Goal: Information Seeking & Learning: Find specific page/section

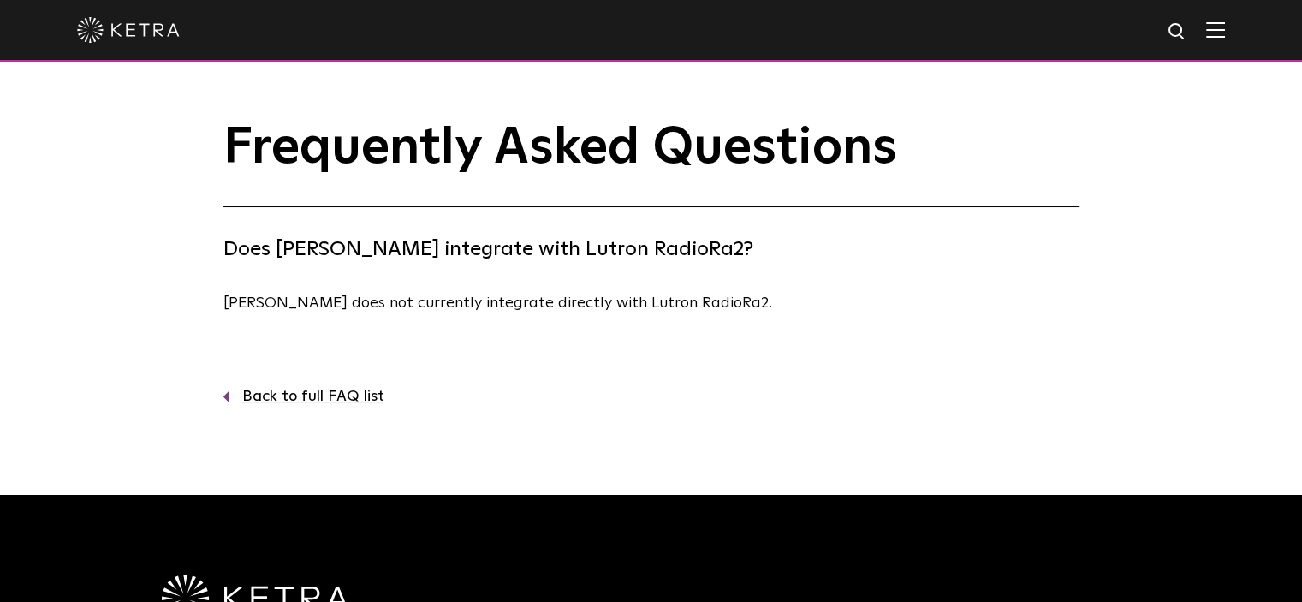
click at [298, 391] on link "Back to full FAQ list" at bounding box center [651, 396] width 856 height 25
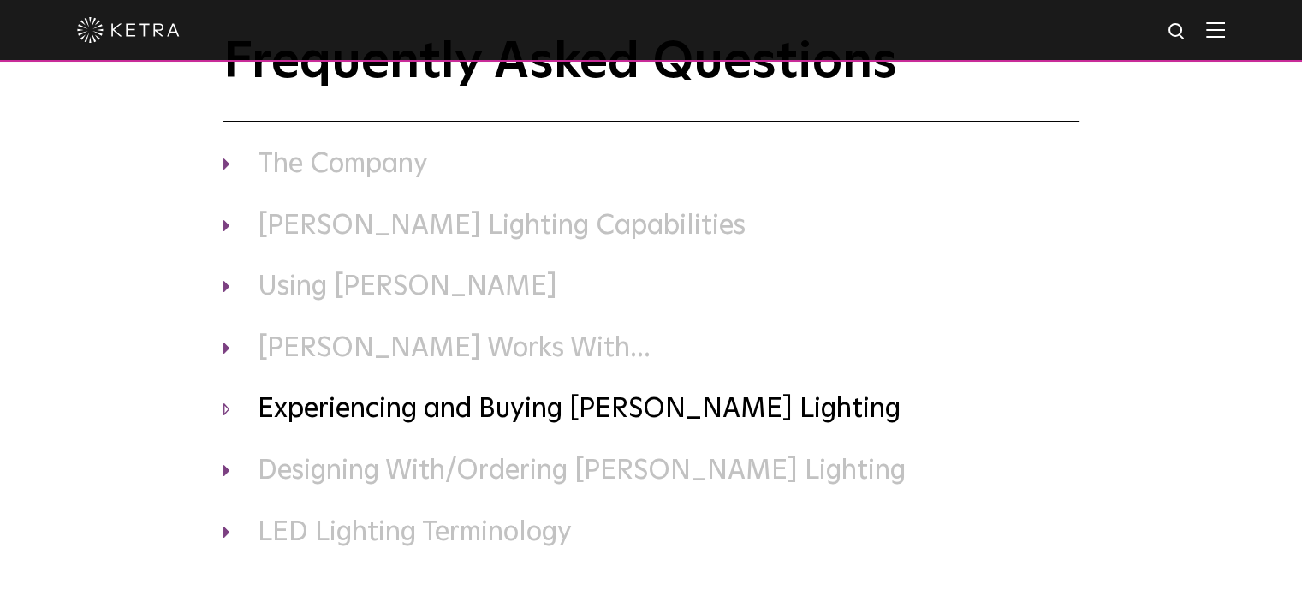
scroll to position [171, 0]
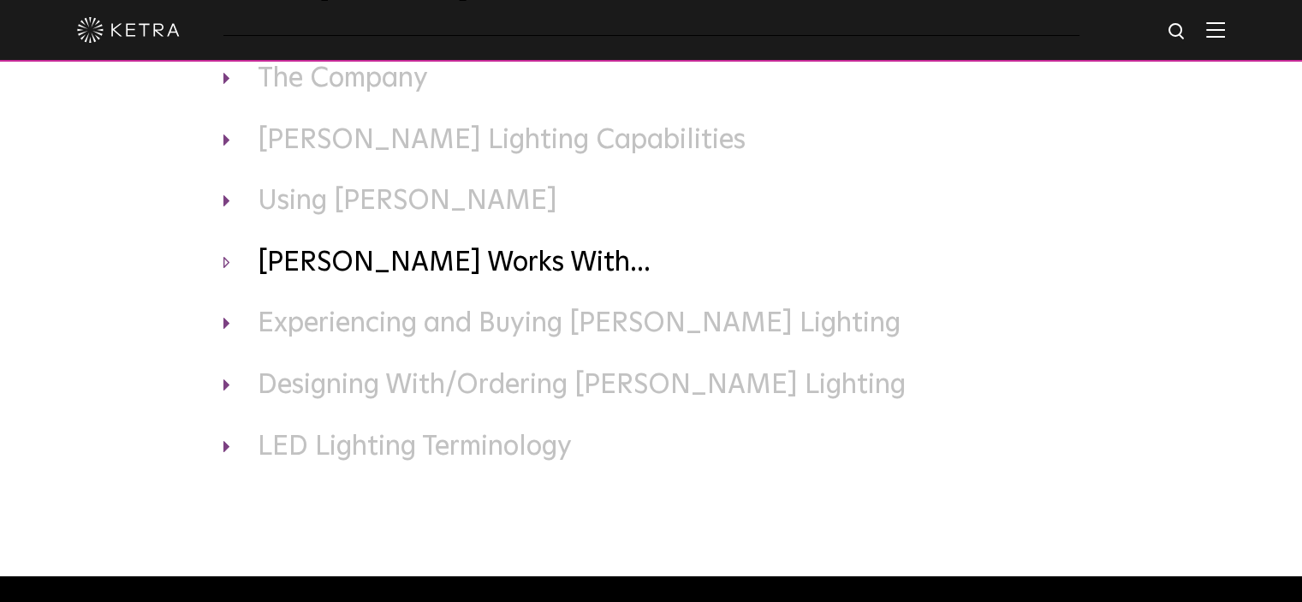
click at [389, 258] on h3 "[PERSON_NAME] Works With..." at bounding box center [651, 264] width 856 height 36
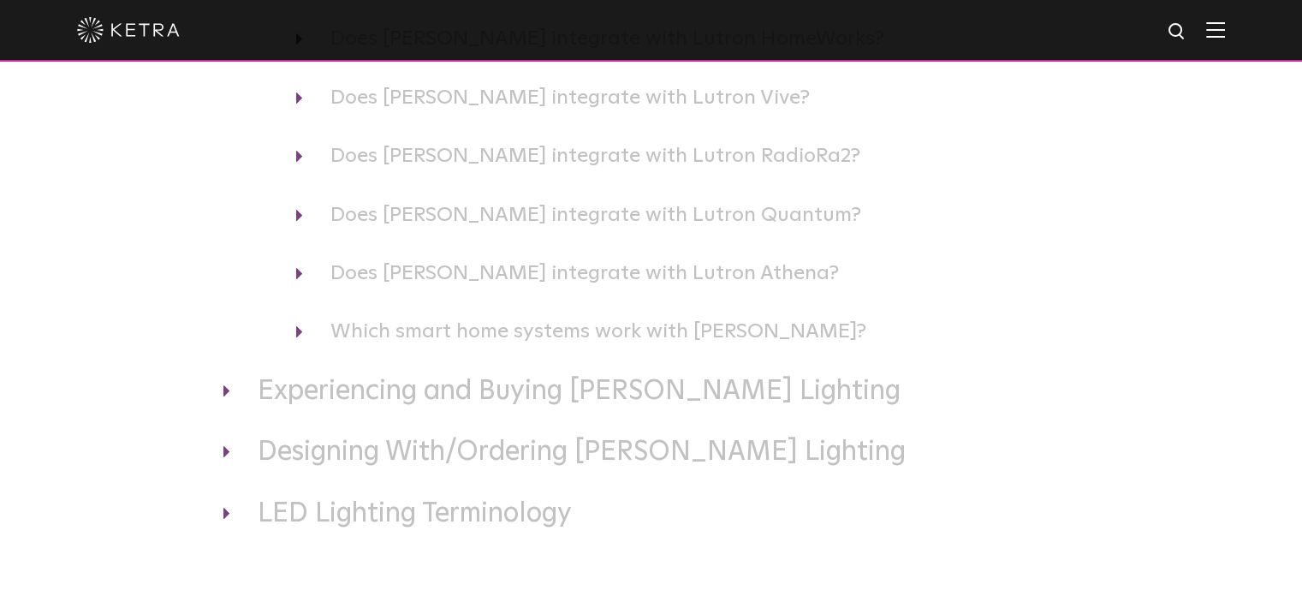
scroll to position [428, 0]
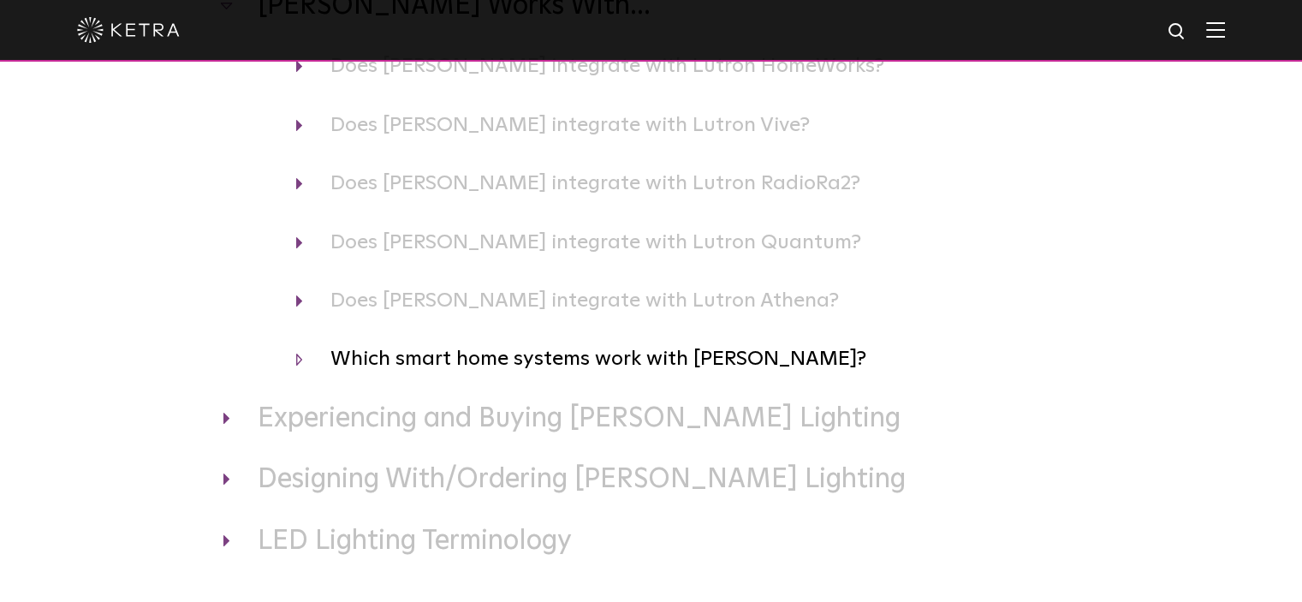
click at [353, 359] on h4 "Which smart home systems work with [PERSON_NAME]?" at bounding box center [687, 358] width 783 height 33
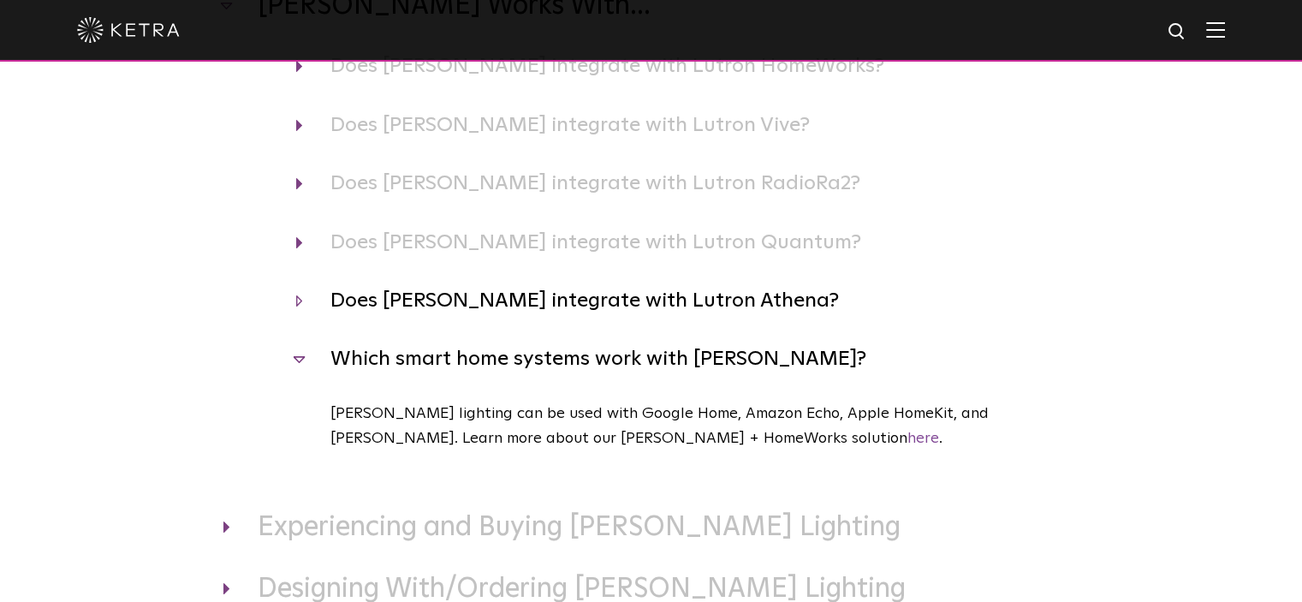
click at [365, 297] on h4 "Does [PERSON_NAME] integrate with Lutron Athena?" at bounding box center [687, 300] width 783 height 33
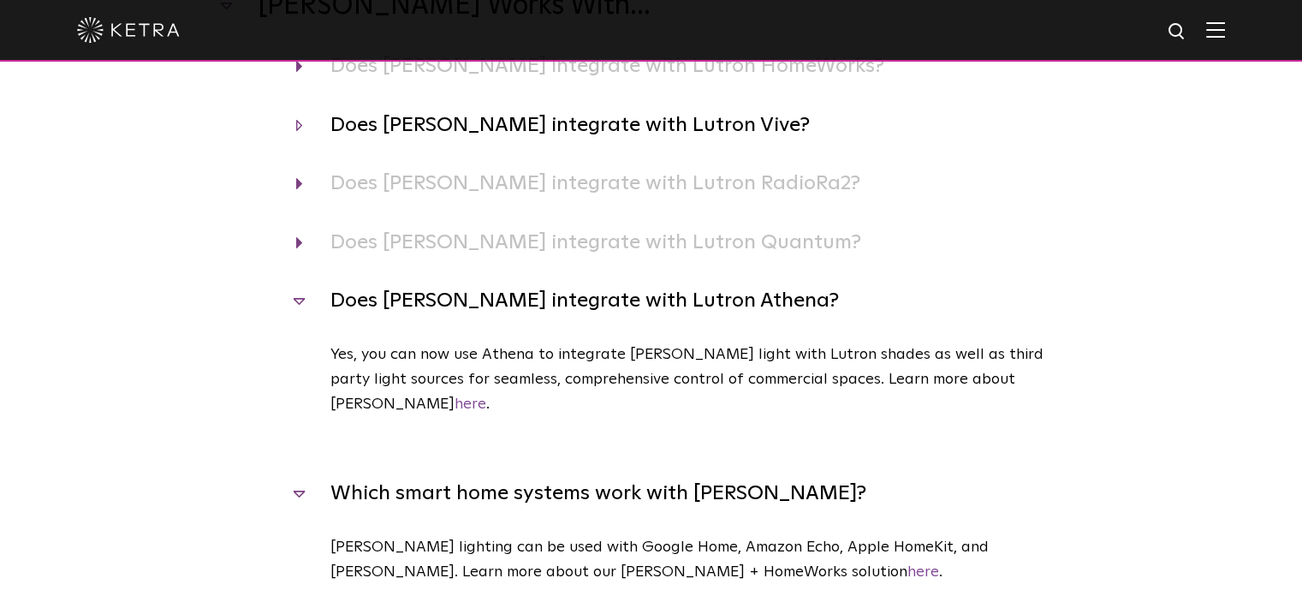
click at [447, 133] on h4 "Does [PERSON_NAME] integrate with Lutron Vive?" at bounding box center [687, 125] width 783 height 33
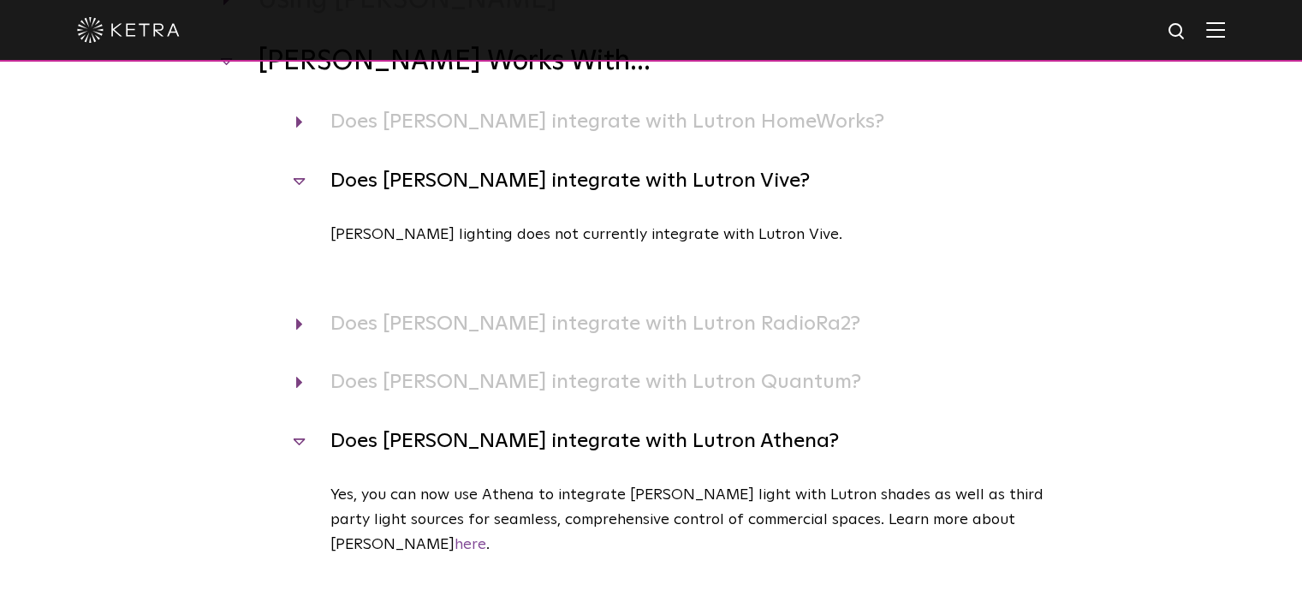
scroll to position [342, 0]
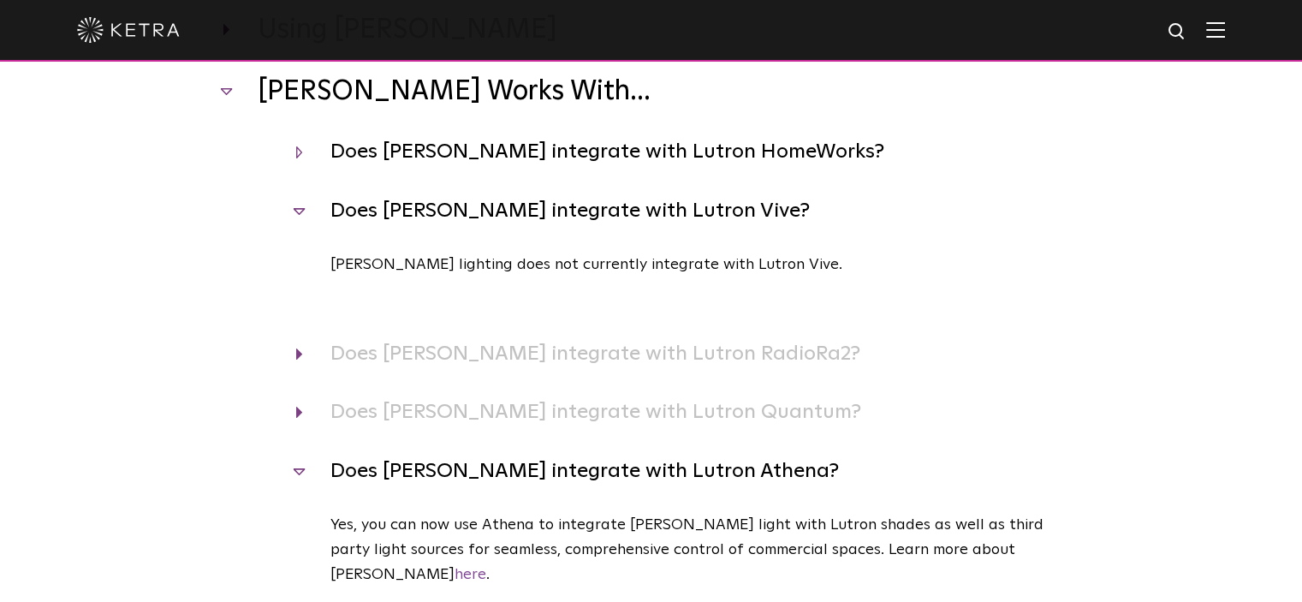
click at [452, 140] on h4 "Does [PERSON_NAME] integrate with Lutron HomeWorks?" at bounding box center [687, 151] width 783 height 33
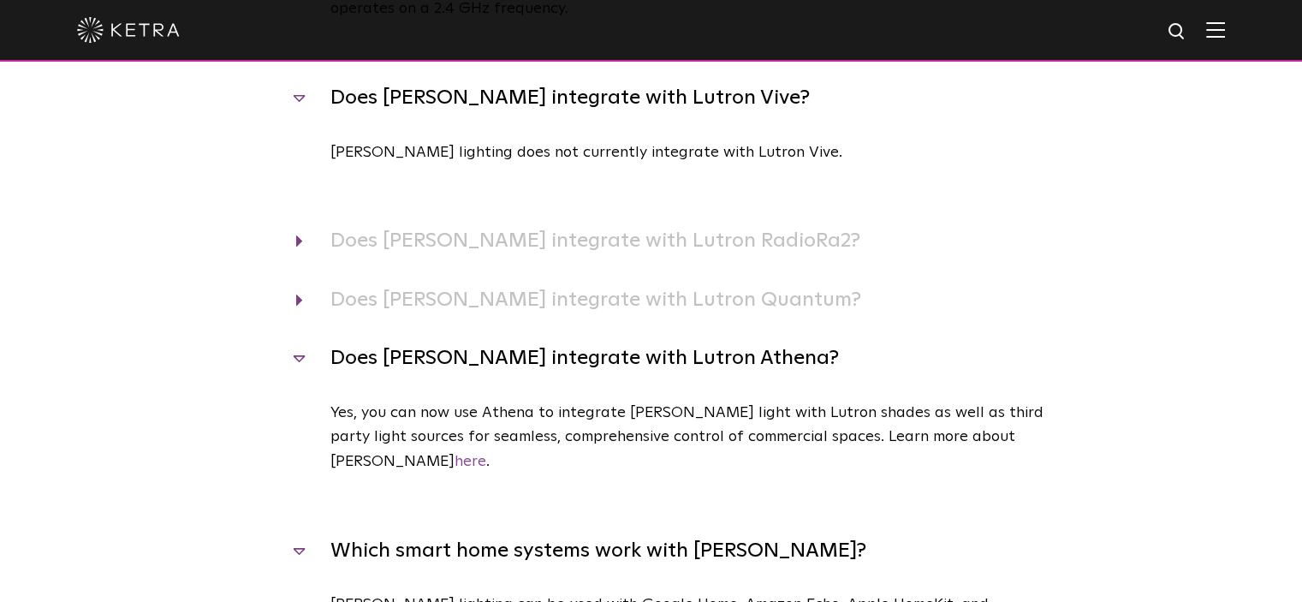
scroll to position [599, 0]
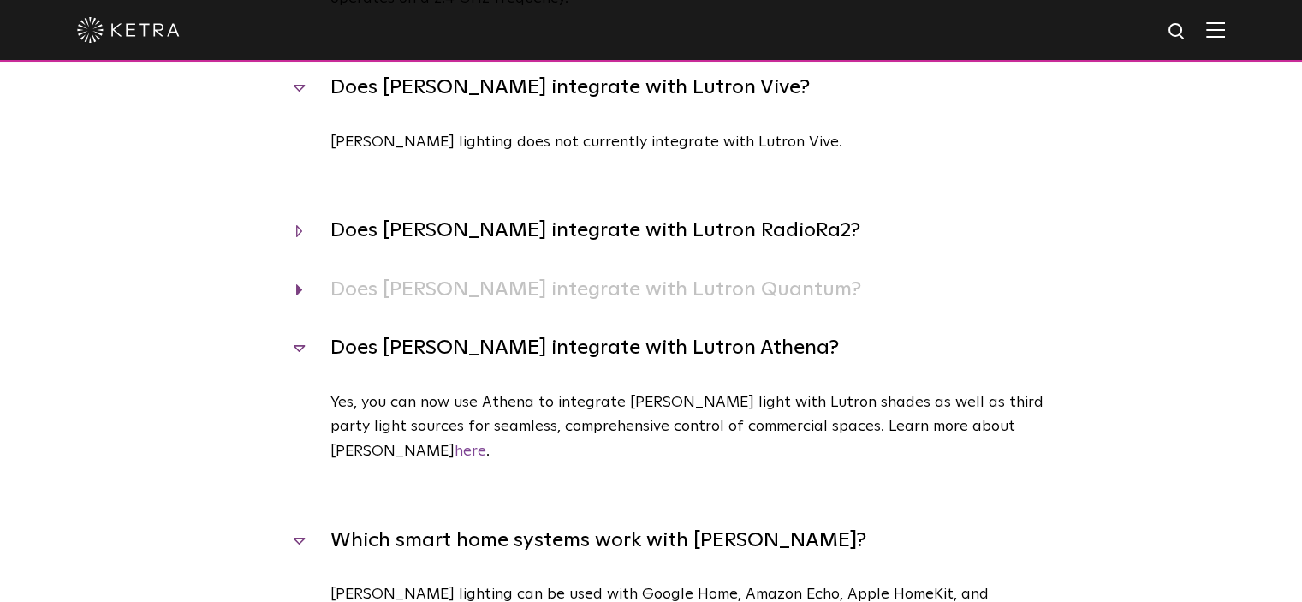
click at [443, 236] on h4 "Does [PERSON_NAME] integrate with Lutron RadioRa2?" at bounding box center [687, 230] width 783 height 33
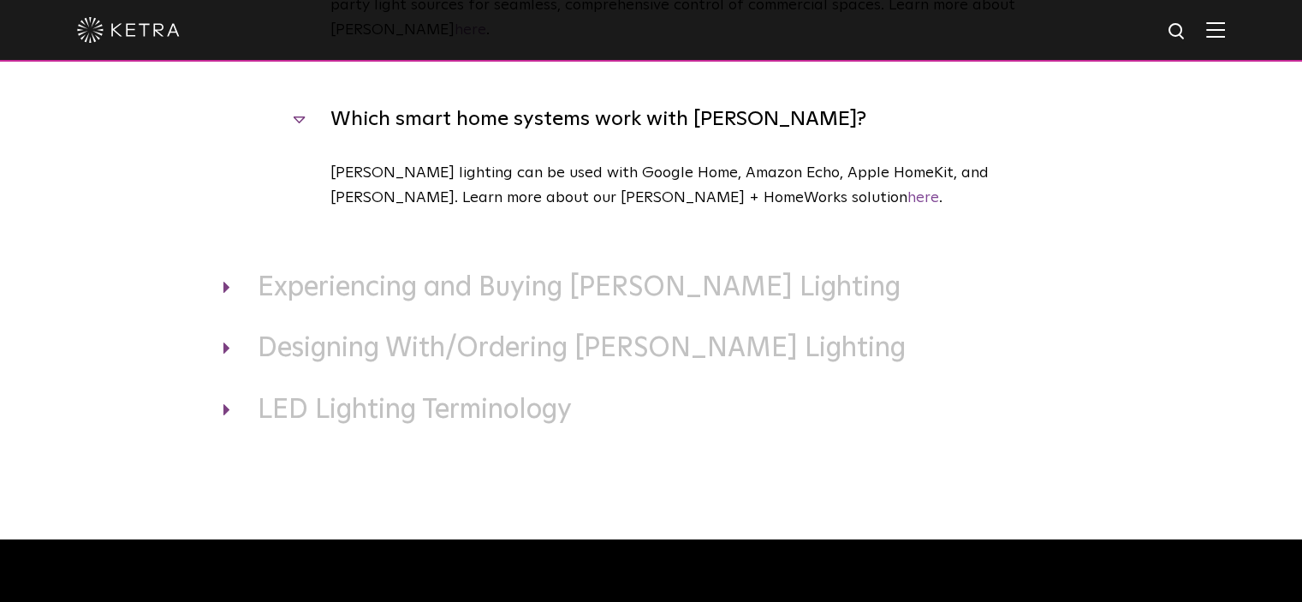
scroll to position [1113, 0]
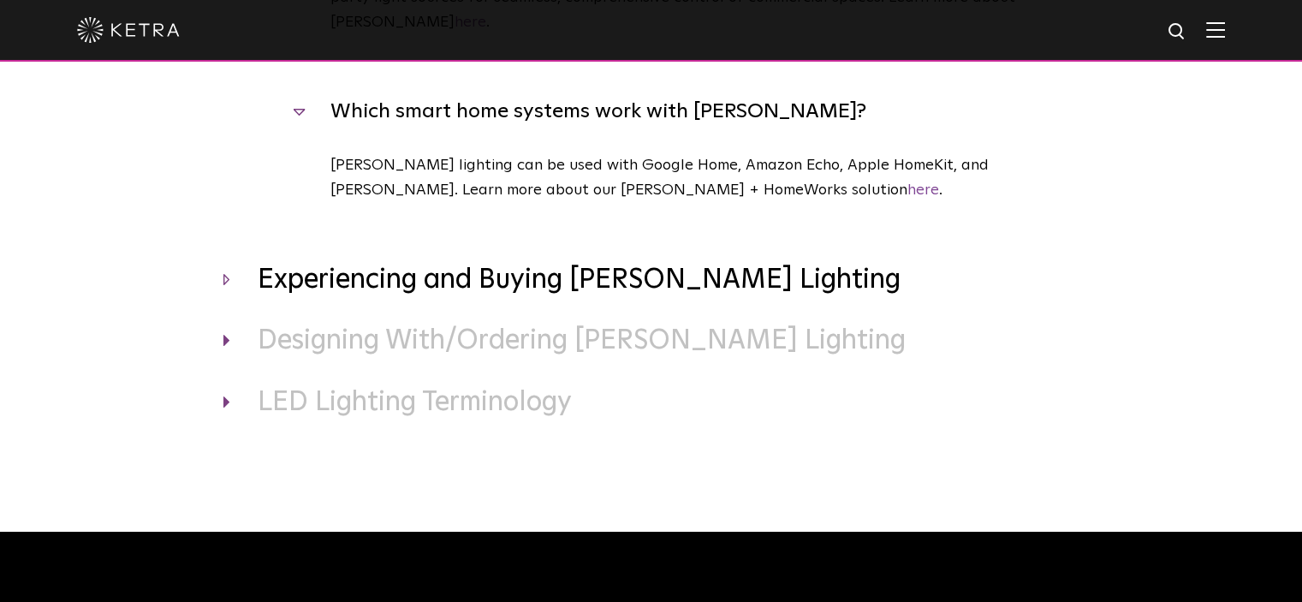
click at [442, 263] on h3 "Experiencing and Buying [PERSON_NAME] Lighting" at bounding box center [651, 281] width 856 height 36
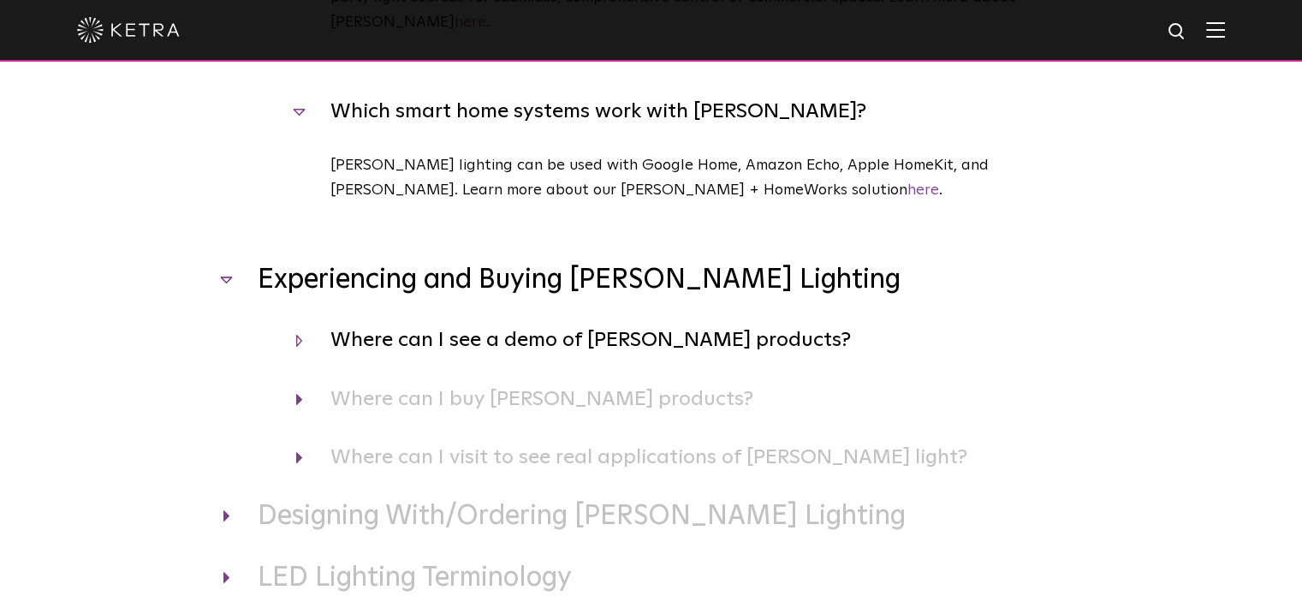
click at [408, 329] on h4 "Where can I see a demo of [PERSON_NAME] products?" at bounding box center [687, 340] width 783 height 33
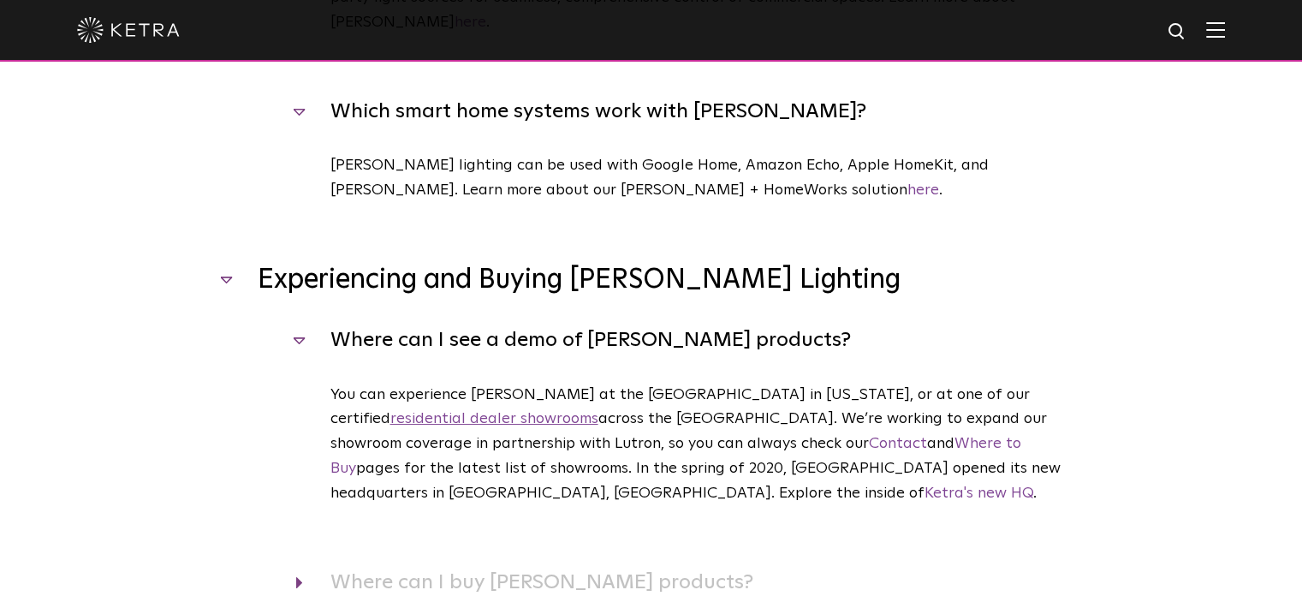
click at [390, 411] on link "residential dealer showrooms" at bounding box center [494, 418] width 208 height 15
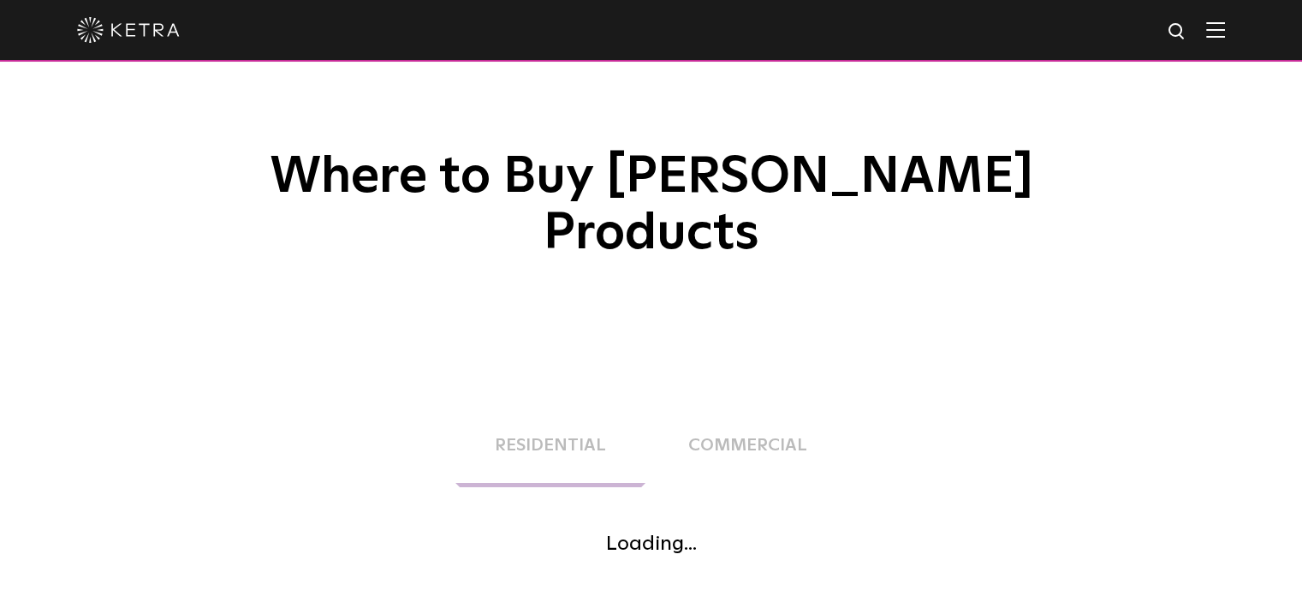
scroll to position [86, 0]
